Goal: Information Seeking & Learning: Learn about a topic

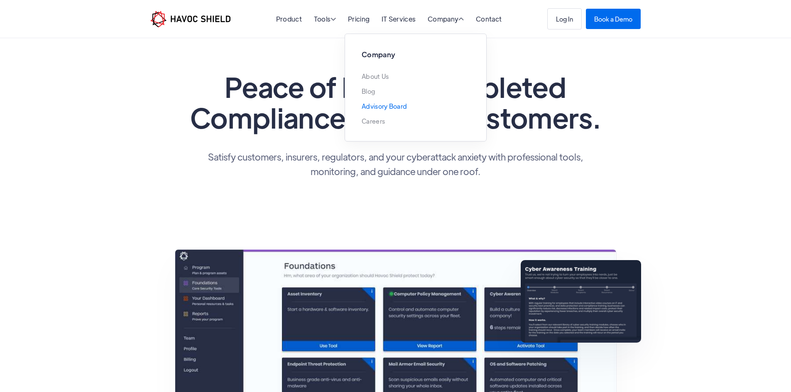
click at [385, 107] on link "Advisory Board" at bounding box center [383, 106] width 45 height 7
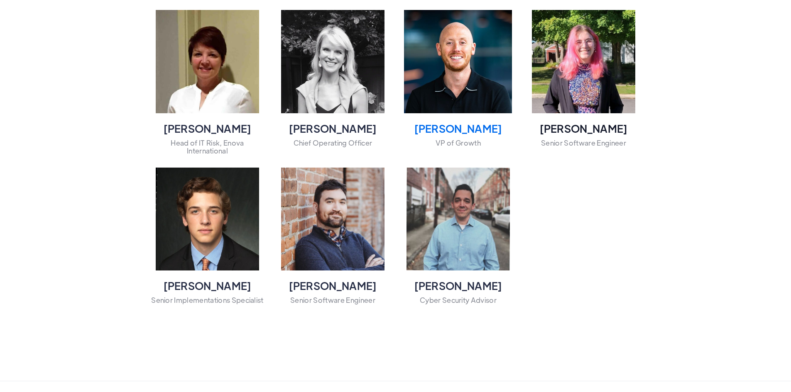
scroll to position [830, 0]
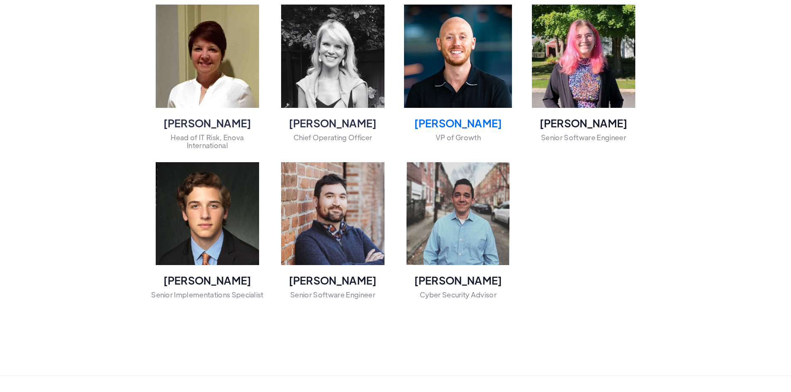
click at [487, 110] on img at bounding box center [458, 56] width 108 height 108
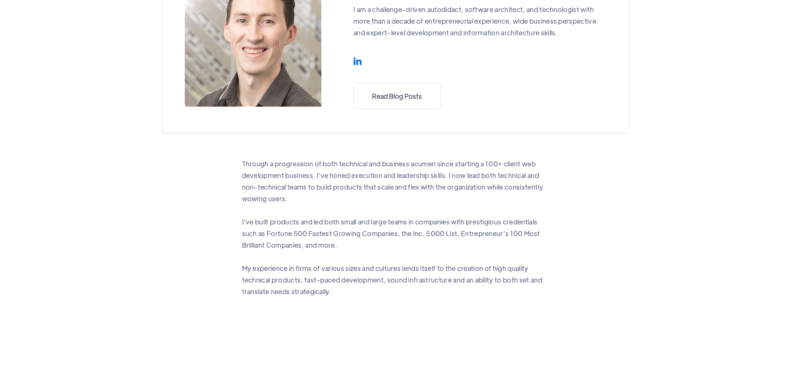
scroll to position [83, 0]
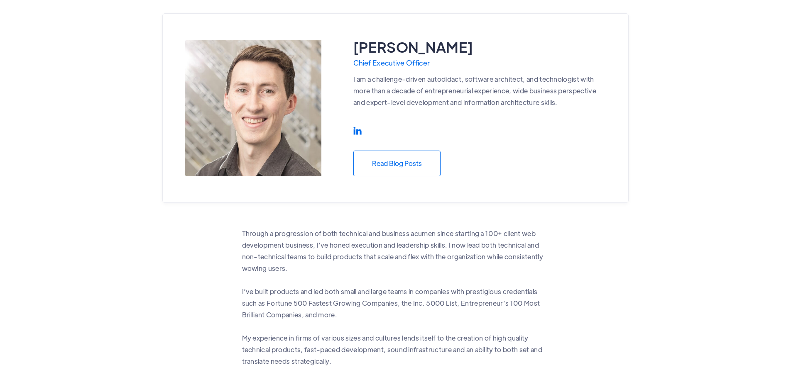
click at [386, 171] on link "Read Blog Posts" at bounding box center [396, 164] width 87 height 26
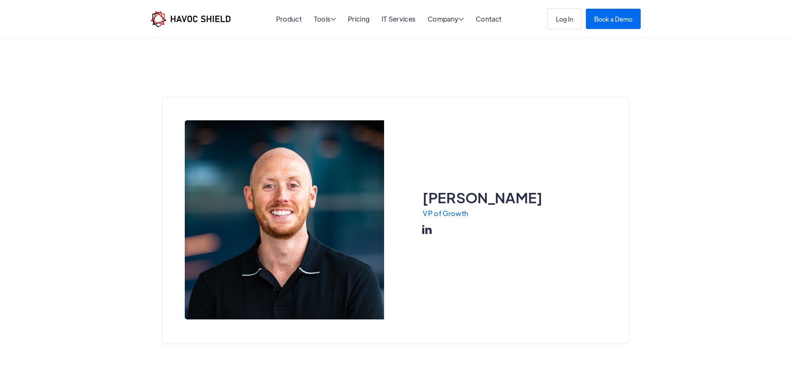
click at [422, 223] on link "" at bounding box center [427, 230] width 10 height 14
